Goal: Task Accomplishment & Management: Manage account settings

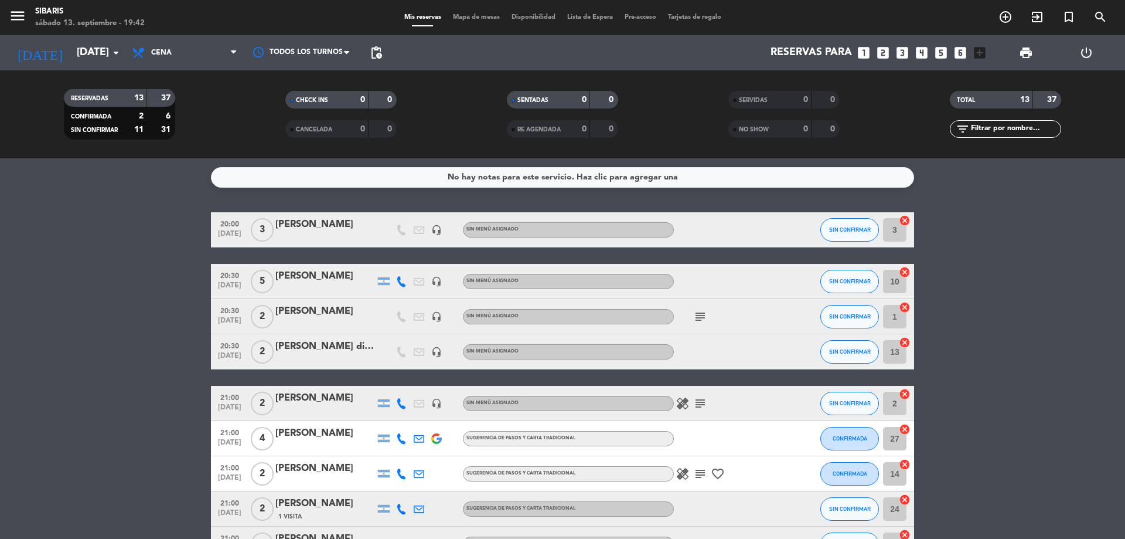
drag, startPoint x: 994, startPoint y: 342, endPoint x: 986, endPoint y: 308, distance: 34.8
click at [375, 61] on span "pending_actions" at bounding box center [376, 52] width 23 height 23
click at [379, 46] on span "pending_actions" at bounding box center [376, 53] width 14 height 14
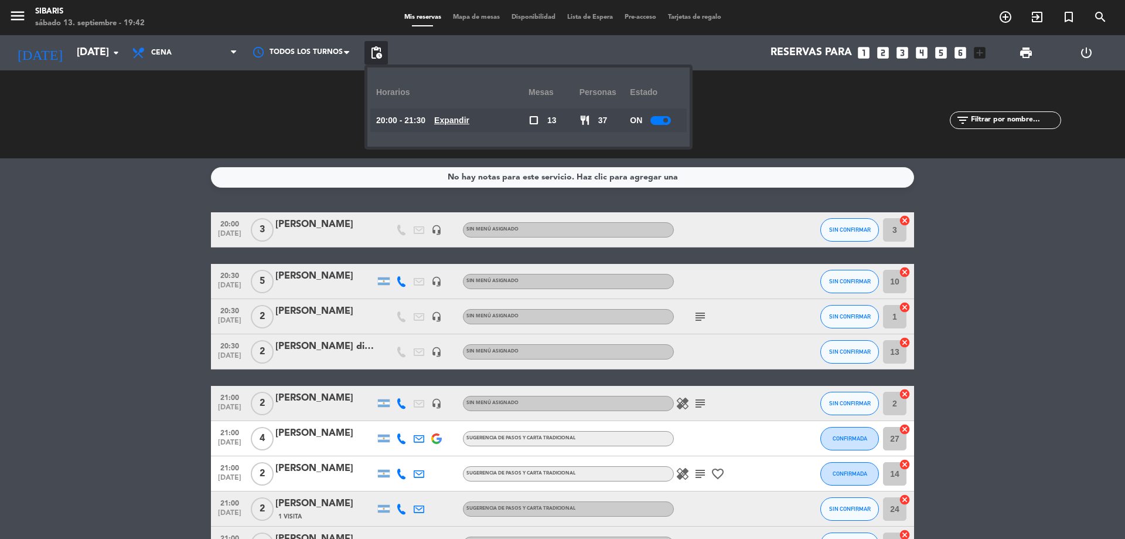
click at [670, 118] on div at bounding box center [661, 120] width 21 height 9
click at [1029, 40] on div "print" at bounding box center [1026, 52] width 60 height 35
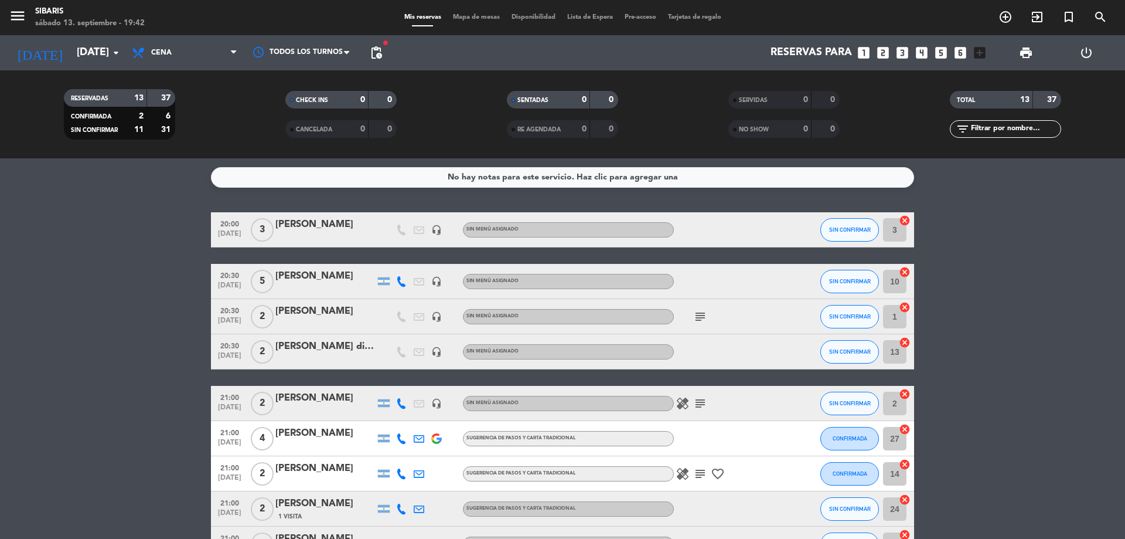
click at [1029, 43] on span "print" at bounding box center [1026, 52] width 23 height 23
click at [1028, 50] on span "print" at bounding box center [1026, 53] width 14 height 14
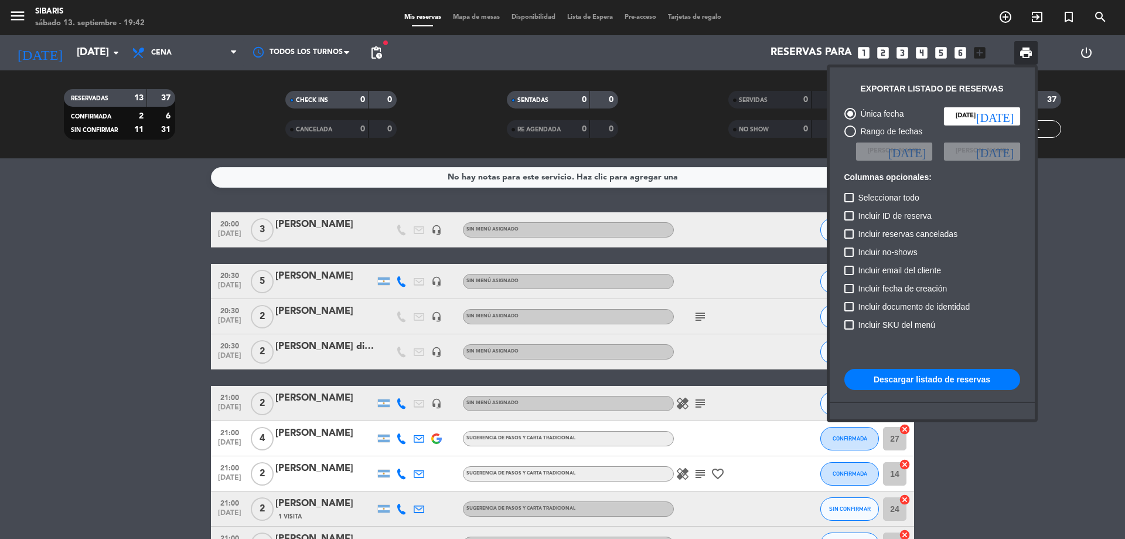
click at [924, 382] on button "Descargar listado de reservas" at bounding box center [933, 379] width 176 height 21
click at [694, 321] on div at bounding box center [562, 269] width 1125 height 539
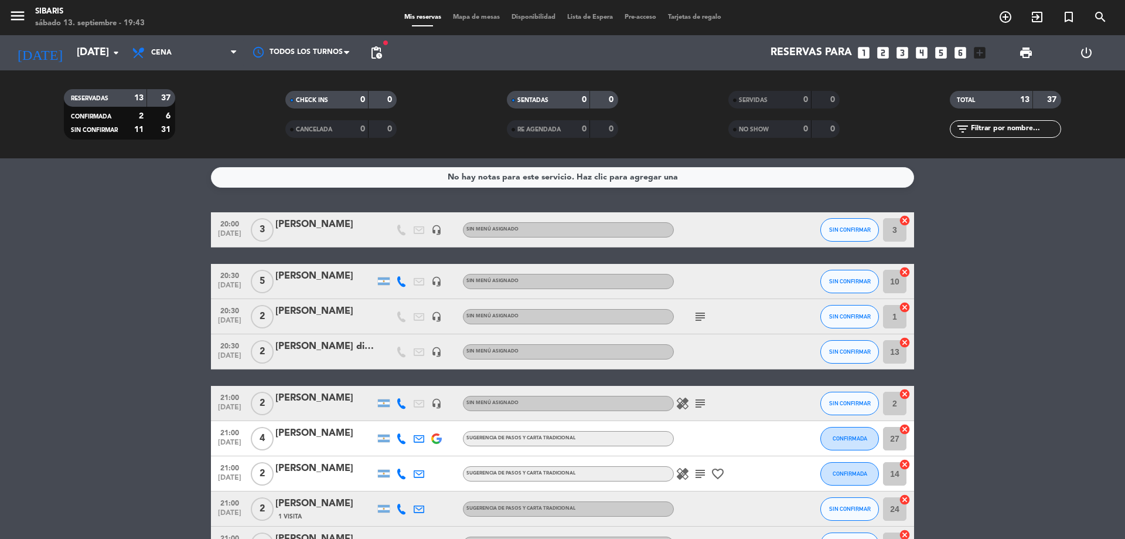
click at [698, 317] on icon "subject" at bounding box center [700, 316] width 14 height 14
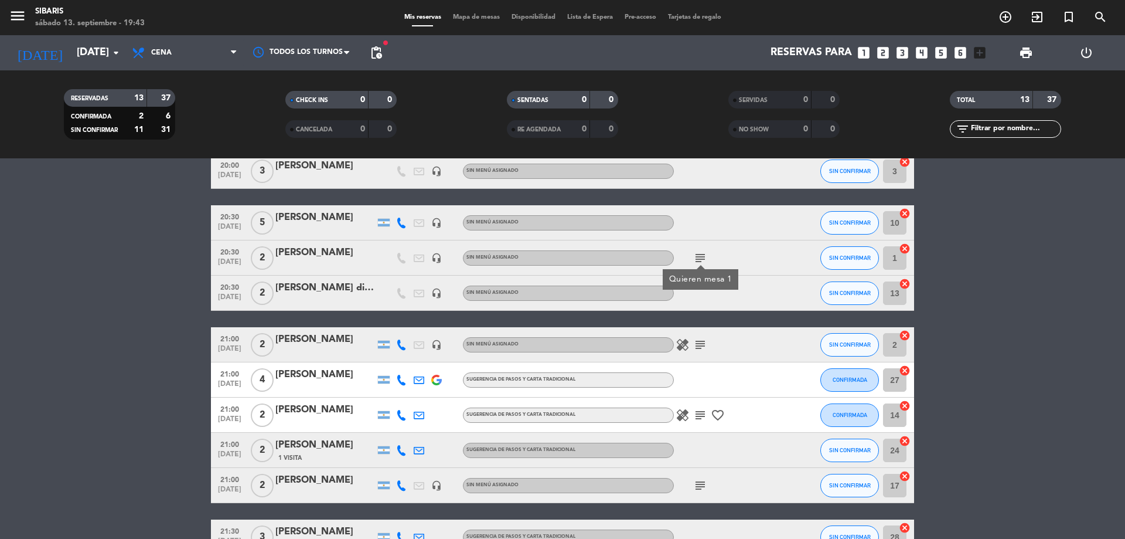
click at [696, 346] on icon "subject" at bounding box center [700, 345] width 14 height 14
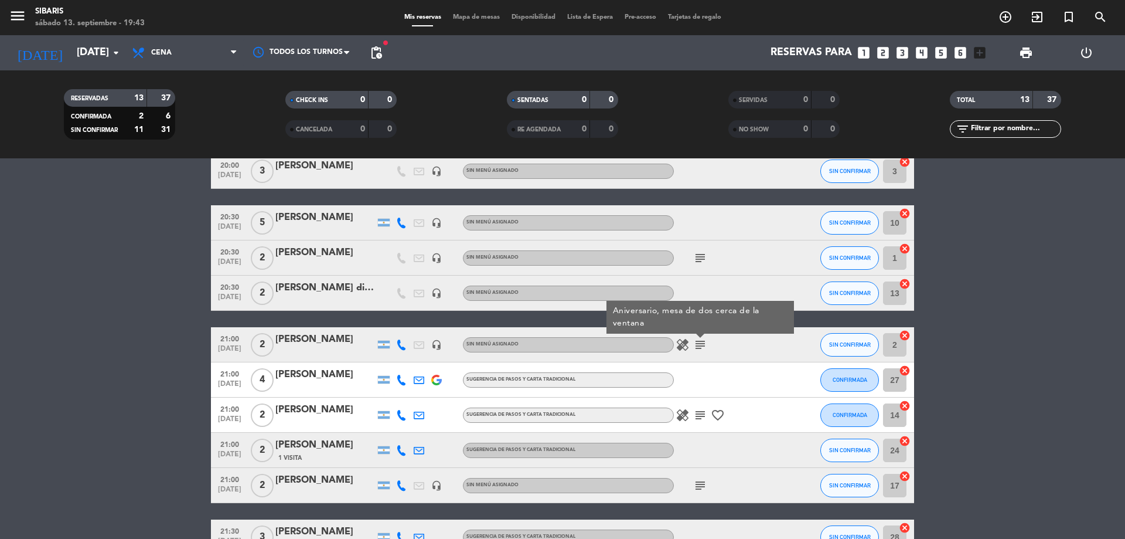
click at [695, 414] on icon "subject" at bounding box center [700, 415] width 14 height 14
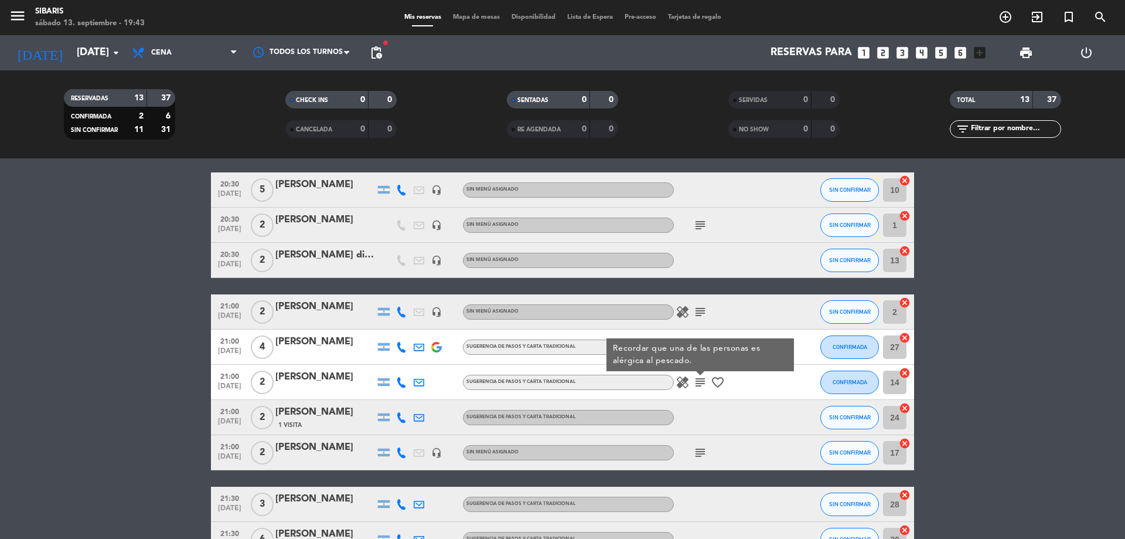
scroll to position [96, 0]
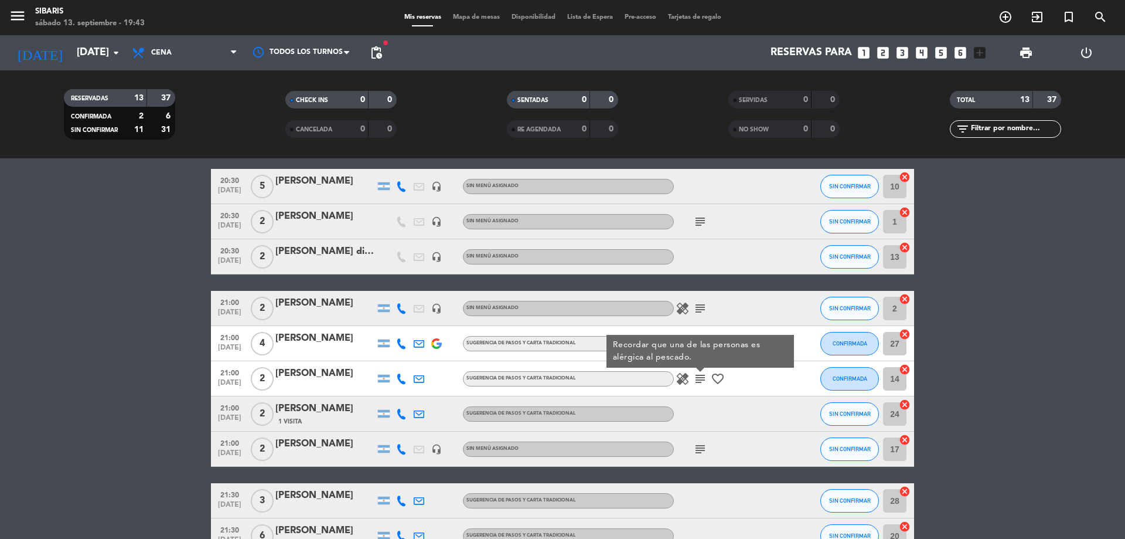
drag, startPoint x: 706, startPoint y: 428, endPoint x: 712, endPoint y: 442, distance: 15.2
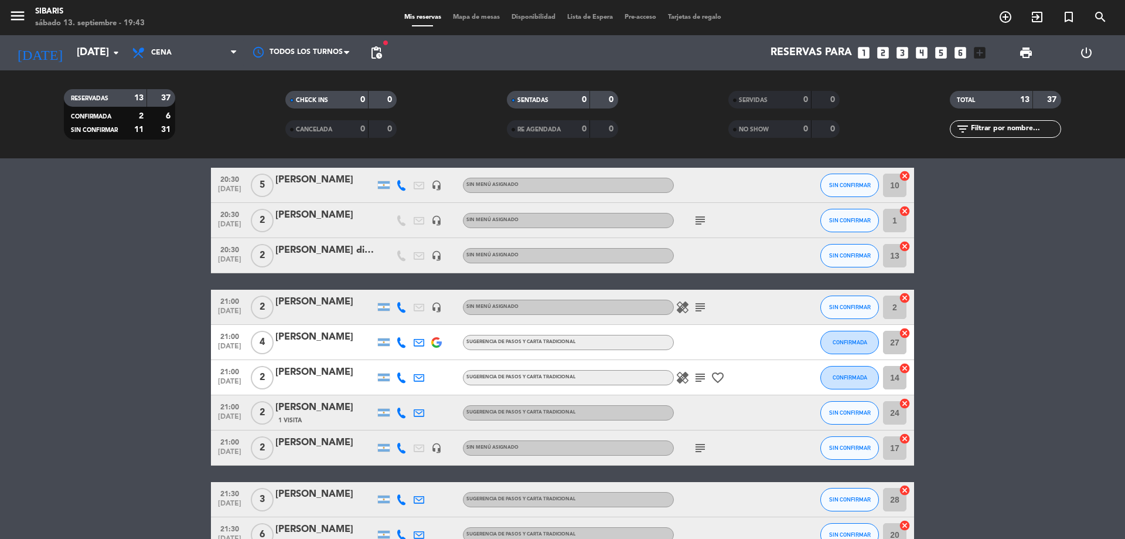
click at [698, 444] on icon "subject" at bounding box center [700, 448] width 14 height 14
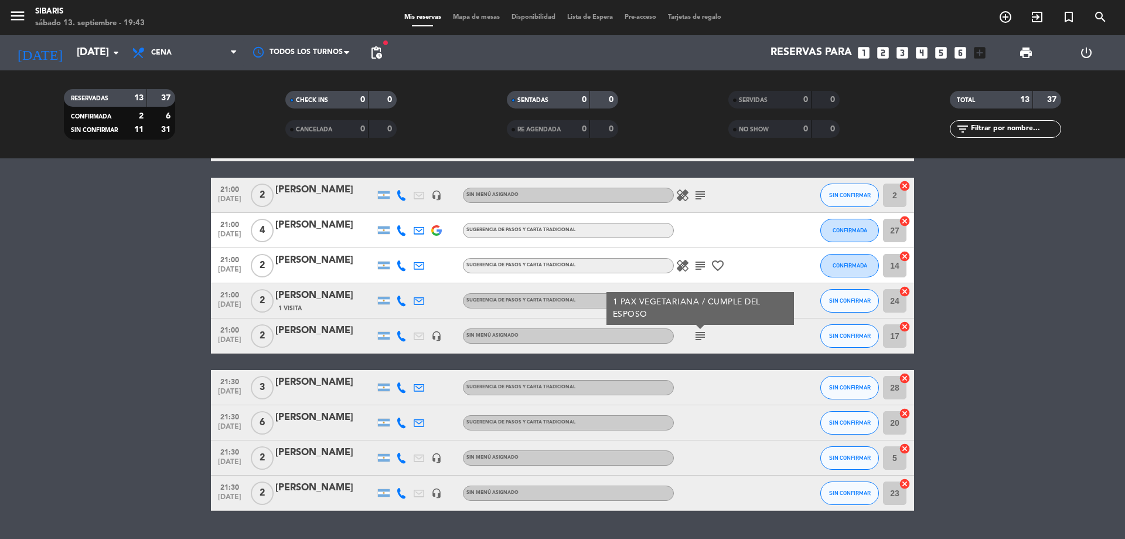
scroll to position [239, 0]
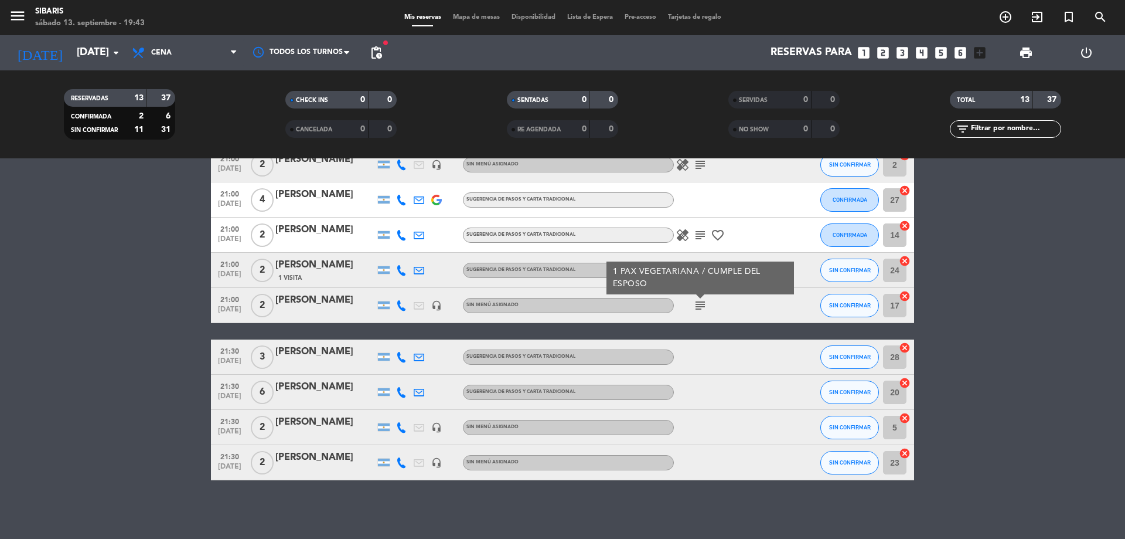
drag, startPoint x: 710, startPoint y: 456, endPoint x: 703, endPoint y: 492, distance: 36.4
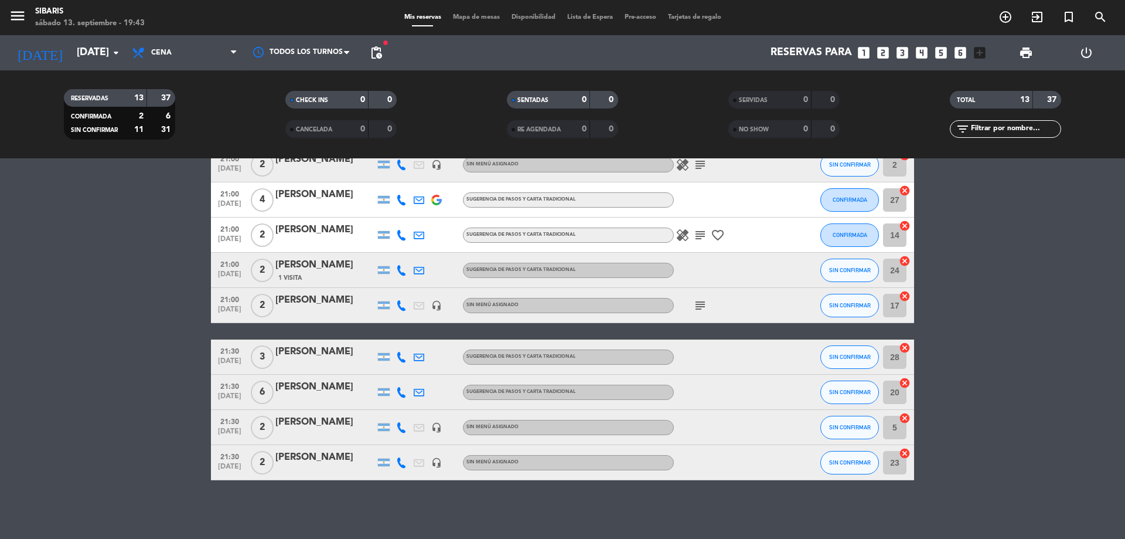
click at [1083, 270] on bookings-row "20:00 [DATE] 3 [PERSON_NAME] headset_mic Sin menú asignado SIN CONFIRMAR 3 canc…" at bounding box center [562, 227] width 1125 height 506
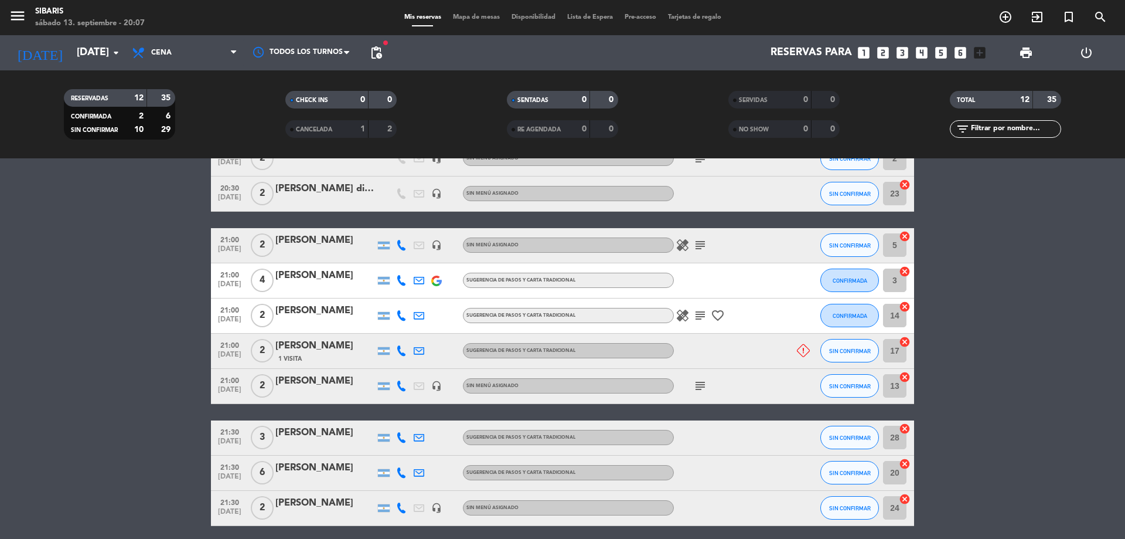
scroll to position [249, 0]
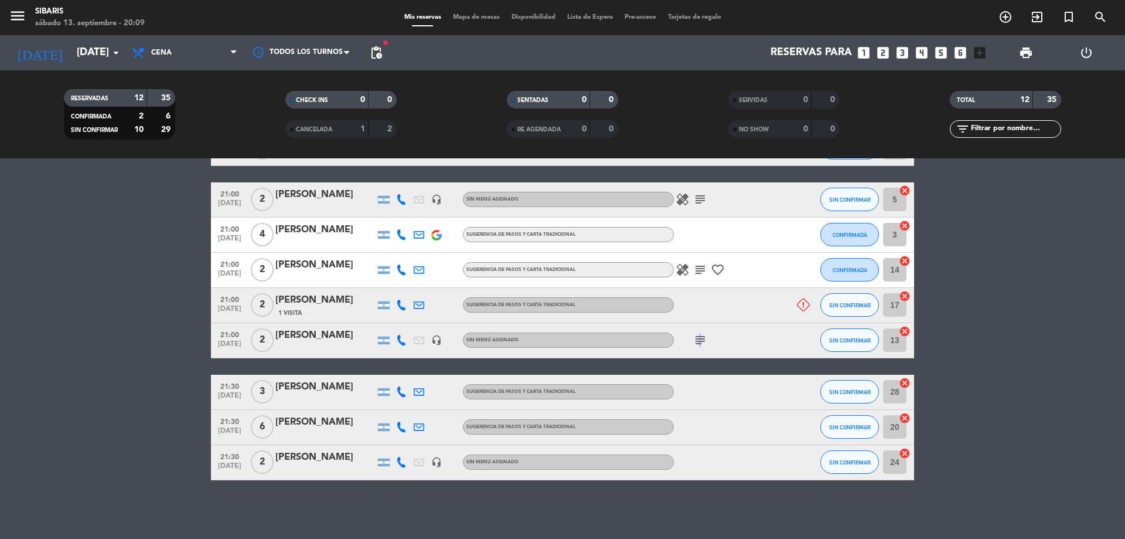
click at [699, 338] on icon "subject" at bounding box center [700, 340] width 14 height 14
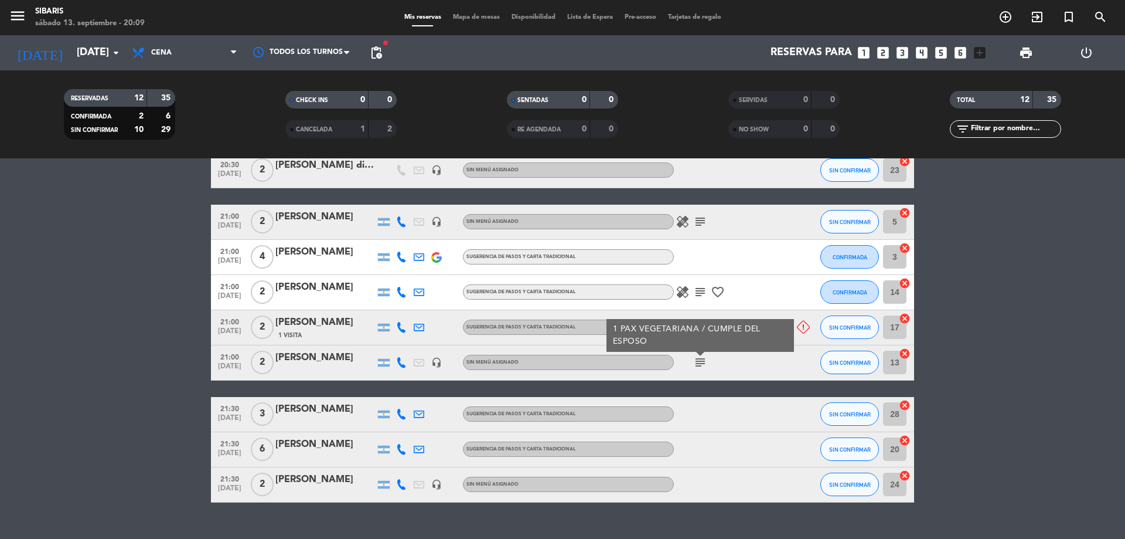
drag, startPoint x: 695, startPoint y: 352, endPoint x: 695, endPoint y: 317, distance: 34.6
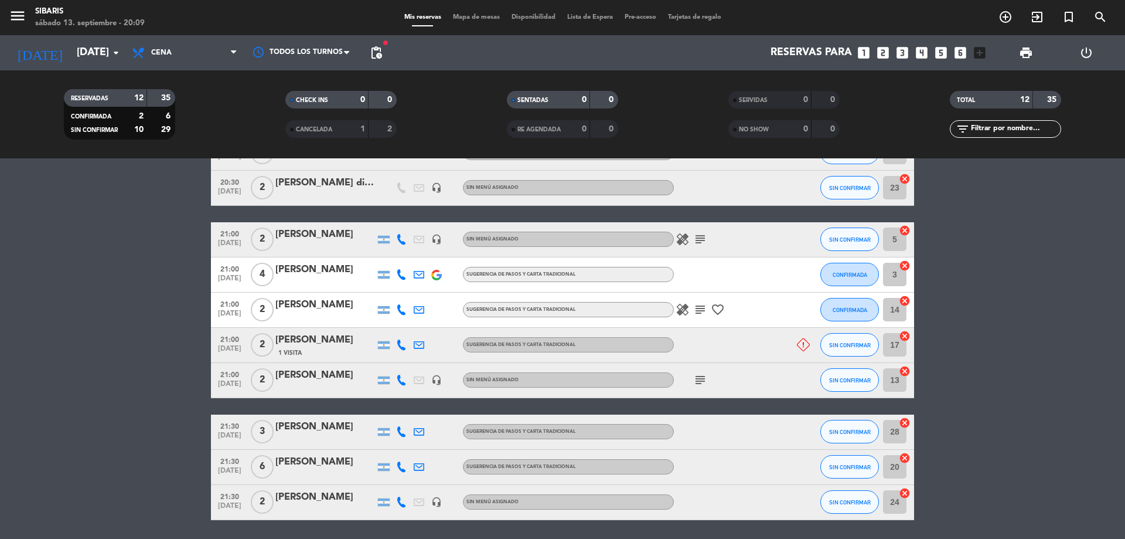
click at [698, 372] on div "subject" at bounding box center [727, 380] width 106 height 35
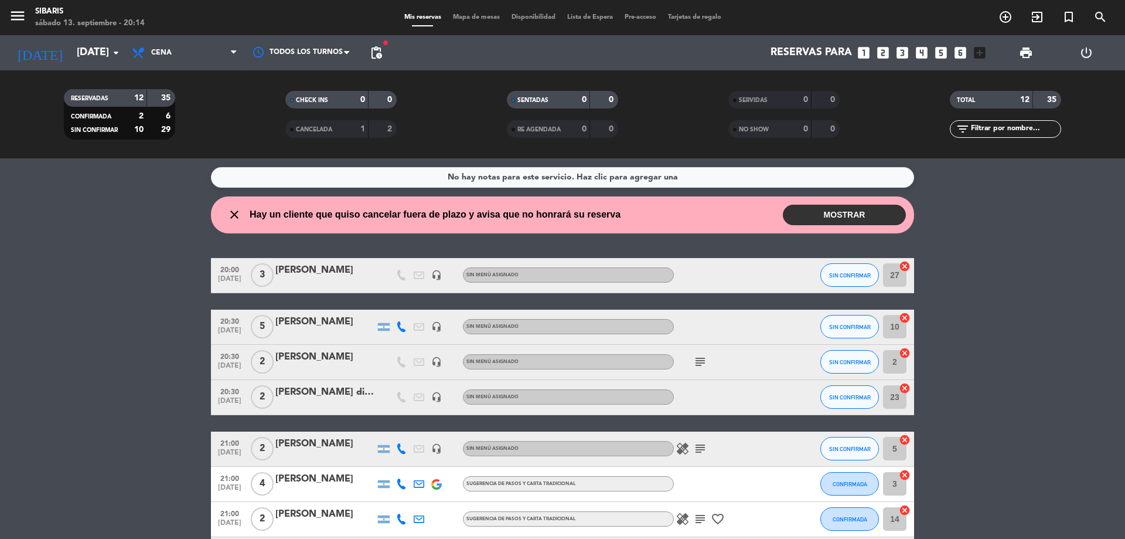
click at [816, 213] on button "MOSTRAR" at bounding box center [844, 215] width 123 height 21
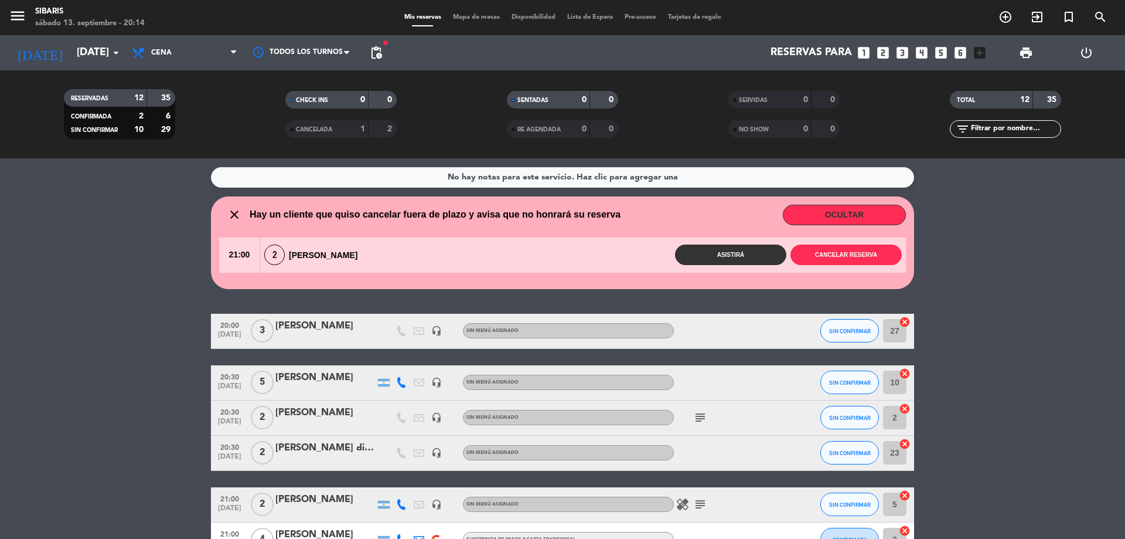
scroll to position [59, 0]
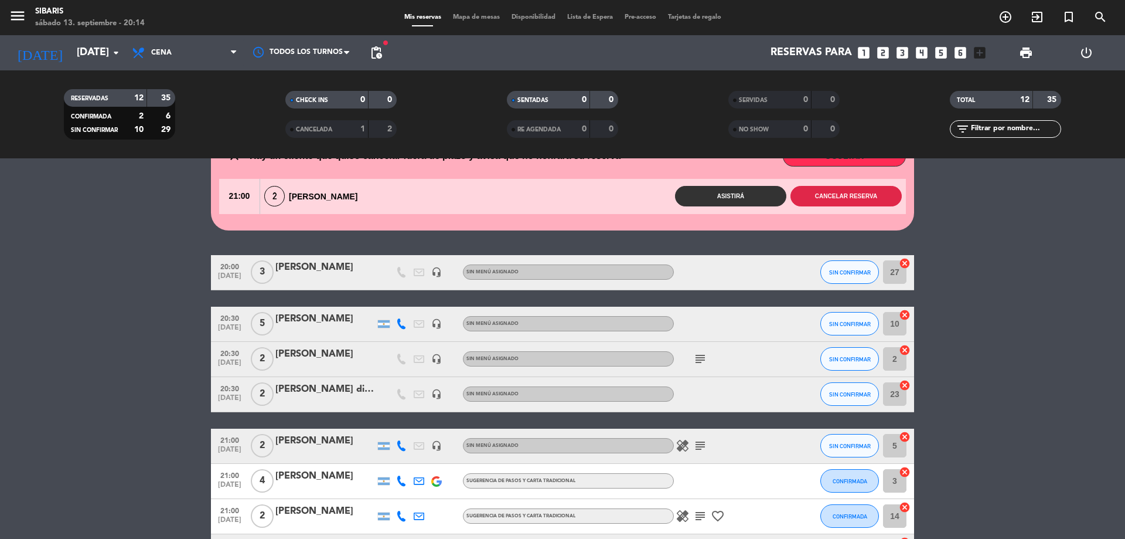
click at [863, 200] on button "Cancelar reserva" at bounding box center [846, 196] width 111 height 21
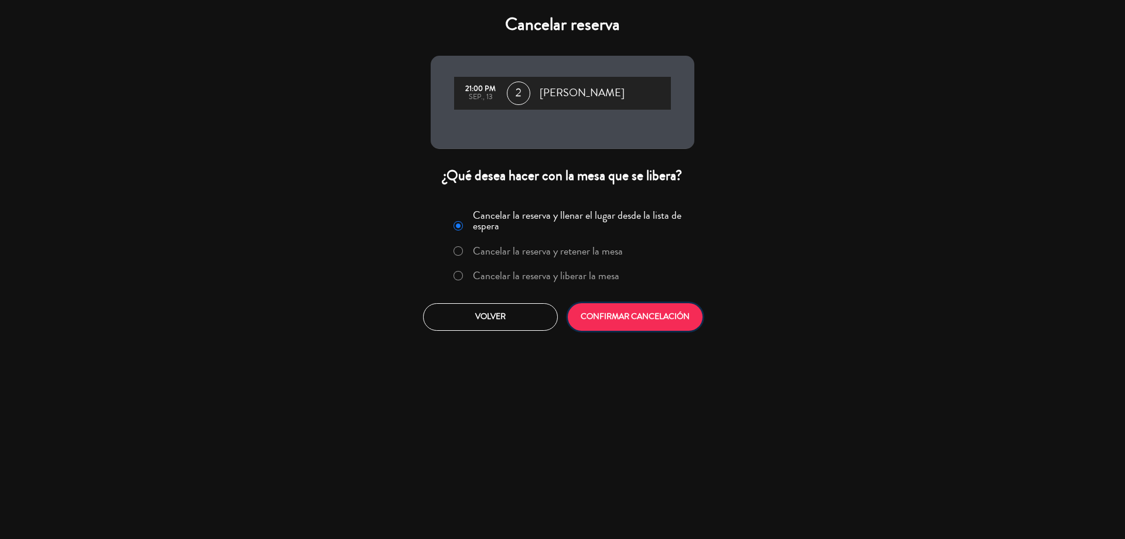
click at [681, 316] on button "CONFIRMAR CANCELACIÓN" at bounding box center [635, 317] width 135 height 28
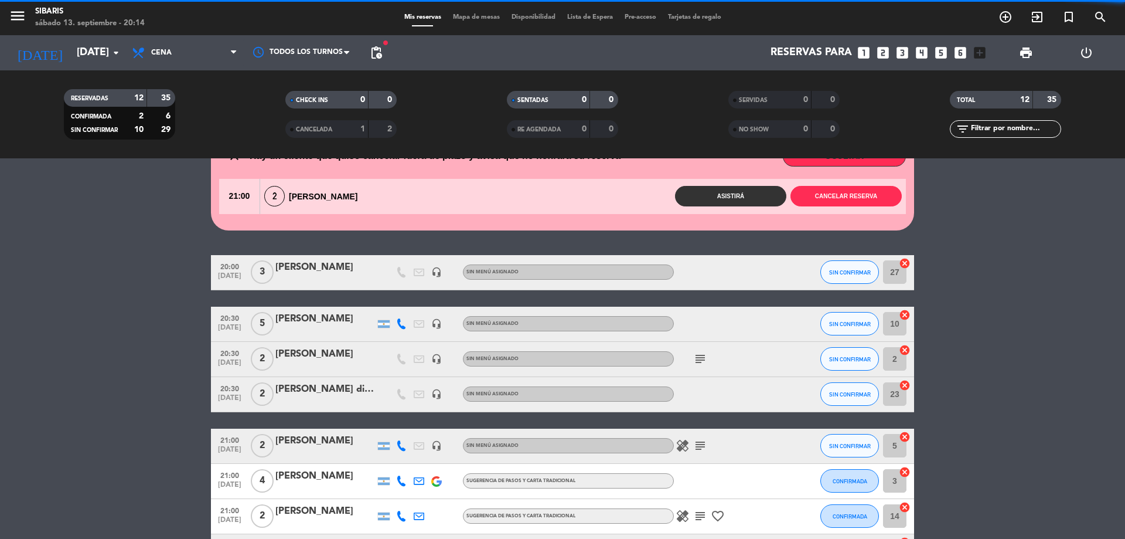
scroll to position [0, 0]
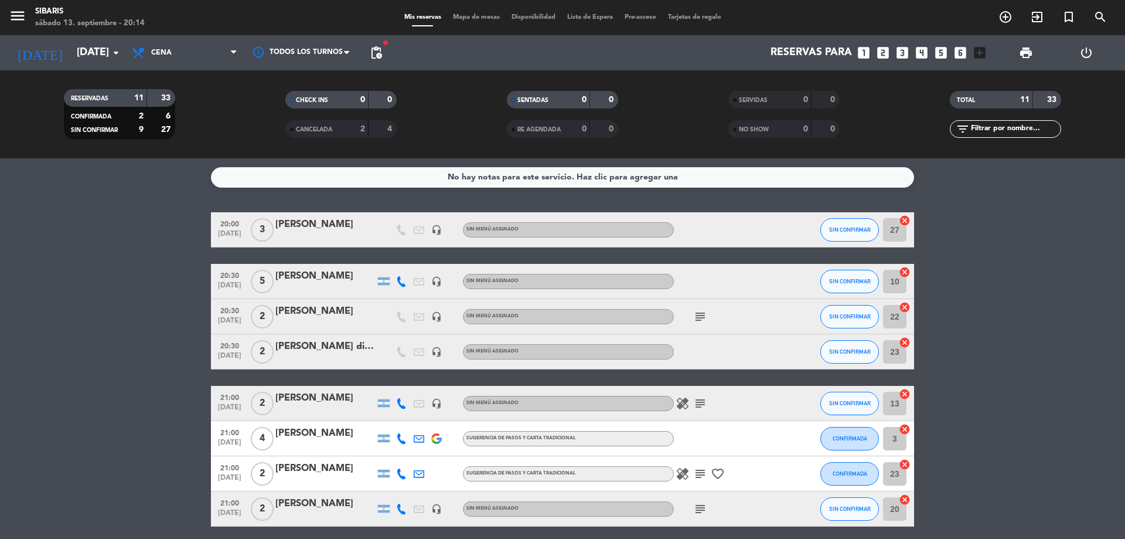
click at [698, 312] on icon "subject" at bounding box center [700, 316] width 14 height 14
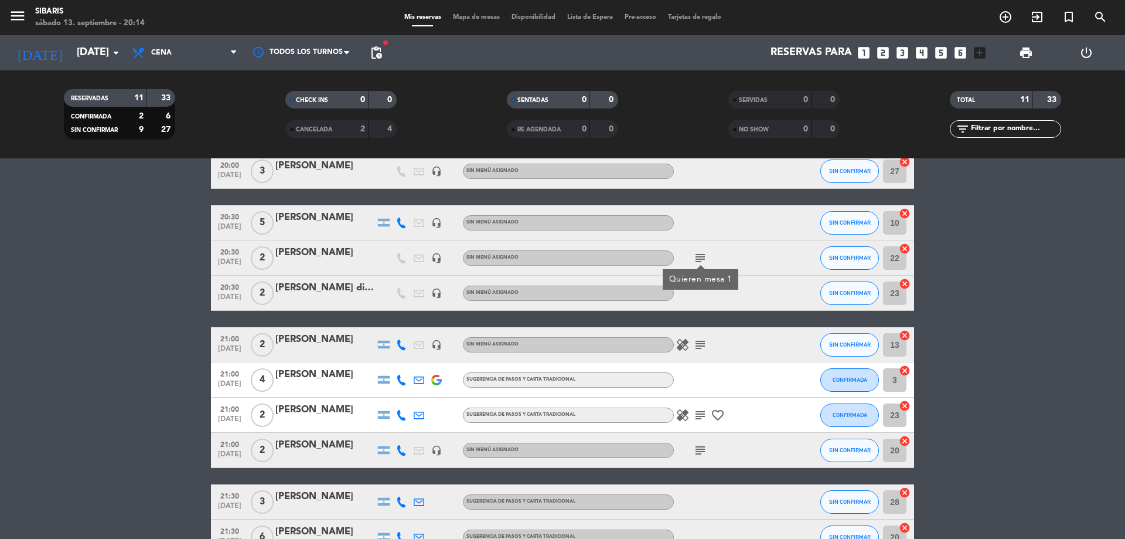
click at [685, 355] on div "healing subject" at bounding box center [727, 344] width 106 height 35
click at [685, 350] on icon "healing" at bounding box center [683, 345] width 14 height 14
click at [708, 415] on span "subject" at bounding box center [701, 415] width 18 height 14
click at [704, 415] on icon "subject" at bounding box center [700, 415] width 14 height 14
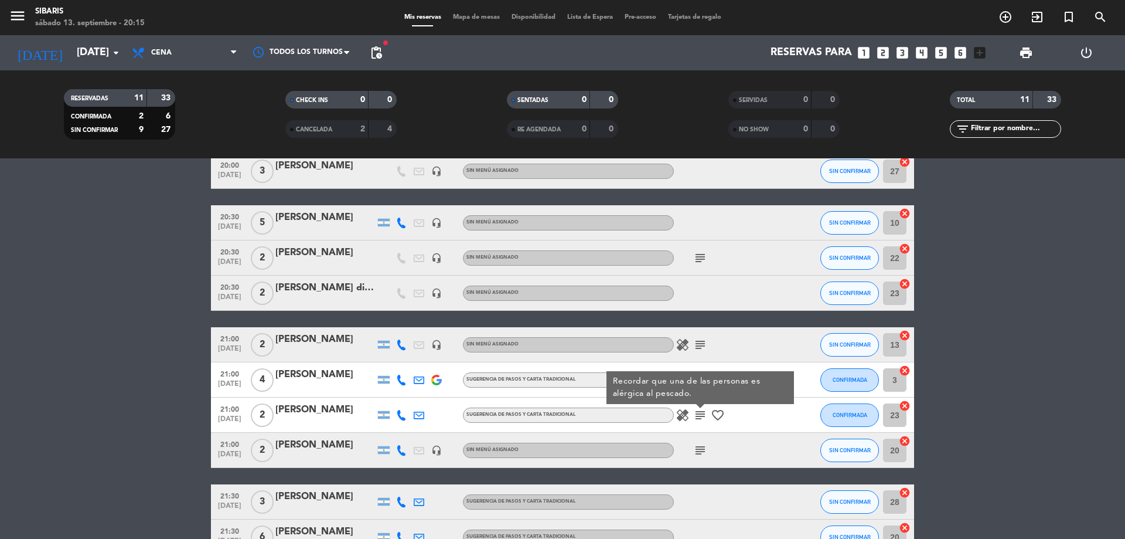
click at [685, 419] on icon "healing" at bounding box center [683, 415] width 14 height 14
click at [725, 411] on span "favorite_border" at bounding box center [718, 415] width 18 height 14
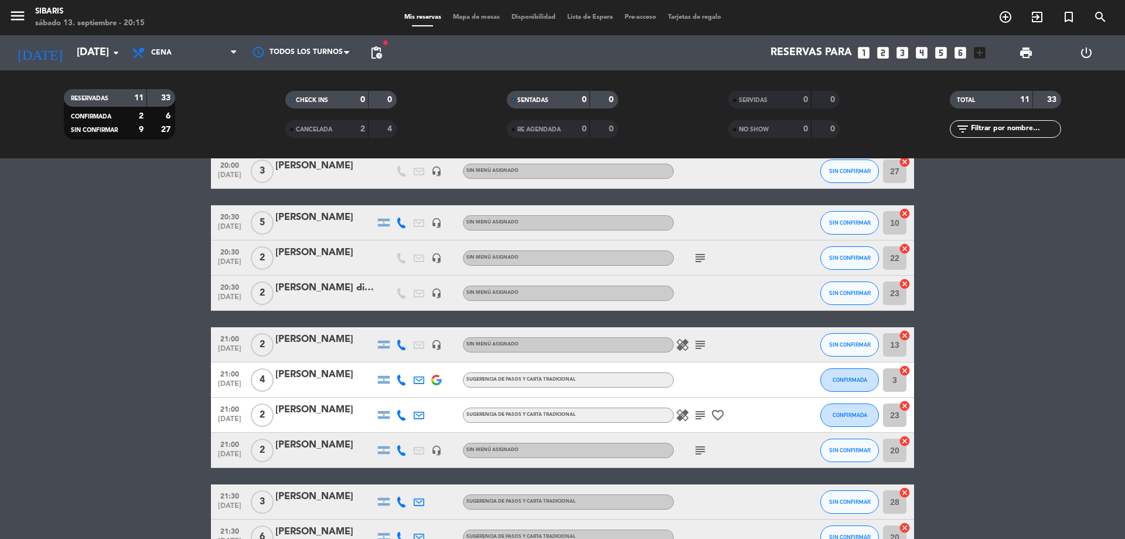
click at [723, 411] on icon "favorite_border" at bounding box center [718, 415] width 14 height 14
click at [681, 413] on icon "healing" at bounding box center [683, 415] width 14 height 14
drag, startPoint x: 726, startPoint y: 420, endPoint x: 716, endPoint y: 417, distance: 9.8
click at [716, 417] on span "favorite_border" at bounding box center [718, 415] width 18 height 14
click at [699, 448] on icon "subject" at bounding box center [700, 450] width 14 height 14
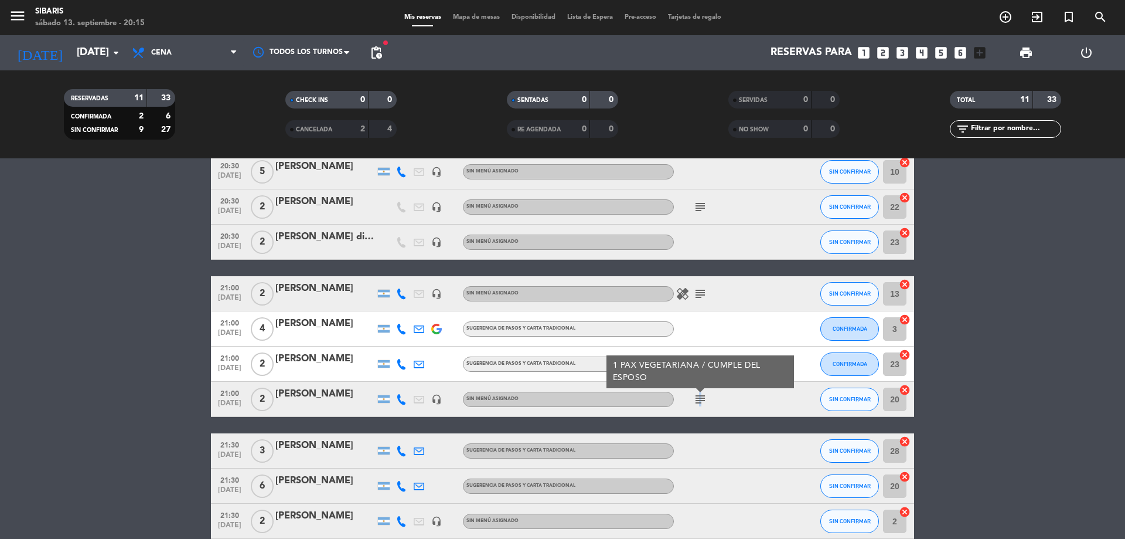
scroll to position [0, 0]
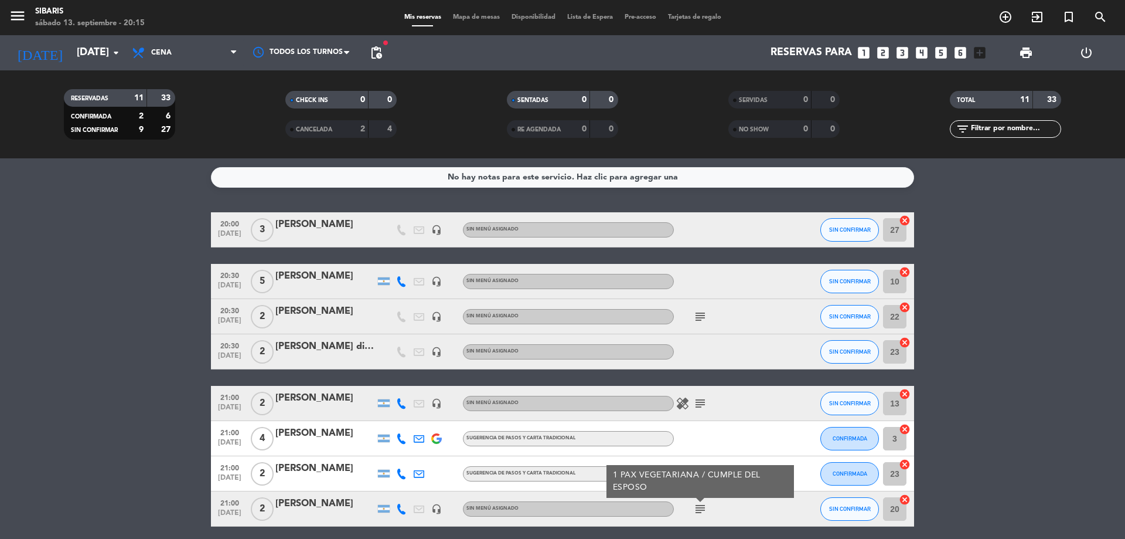
click at [702, 316] on icon "subject" at bounding box center [700, 316] width 14 height 14
